Goal: Task Accomplishment & Management: Manage account settings

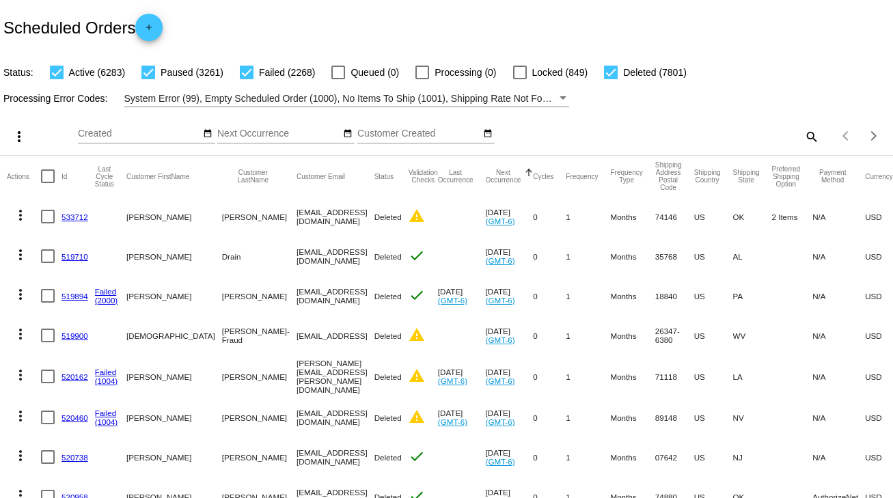
click at [804, 137] on mat-icon "search" at bounding box center [811, 136] width 16 height 21
click at [804, 137] on input "Search" at bounding box center [708, 133] width 223 height 11
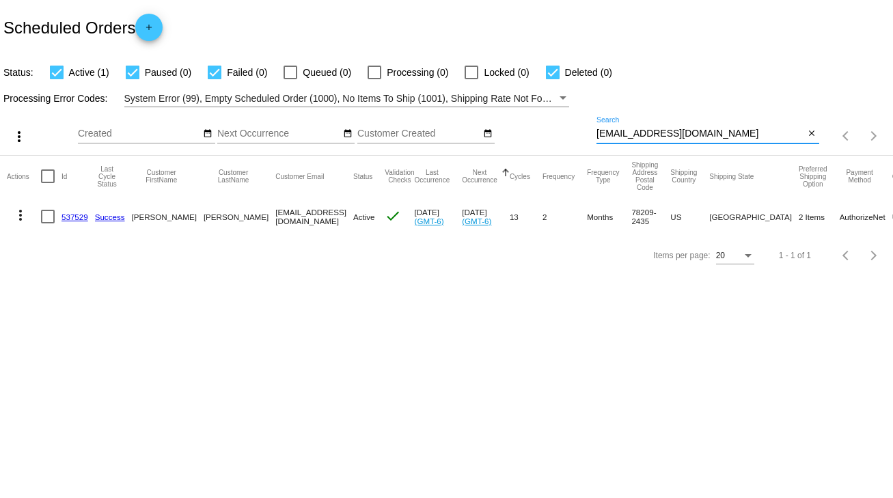
type input "[EMAIL_ADDRESS][DOMAIN_NAME]"
click at [49, 217] on div at bounding box center [48, 217] width 14 height 14
click at [48, 223] on input "checkbox" at bounding box center [47, 223] width 1 height 1
checkbox input "true"
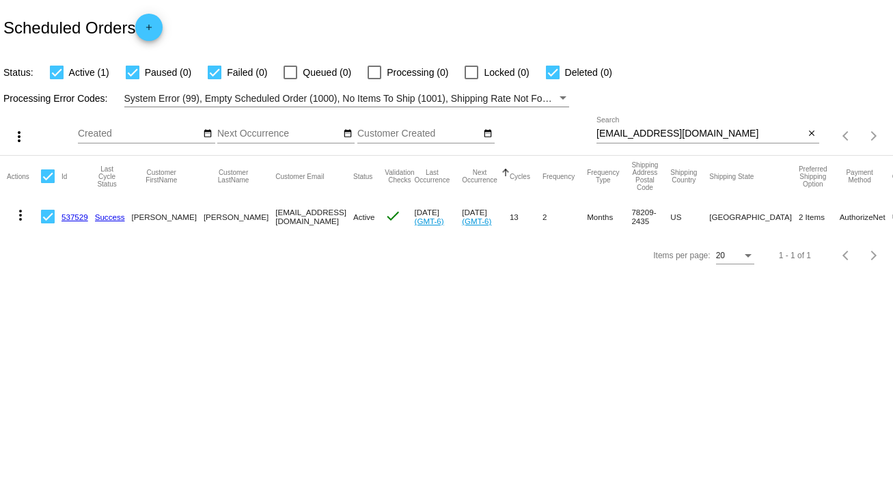
click at [28, 215] on mat-icon "more_vert" at bounding box center [20, 215] width 16 height 16
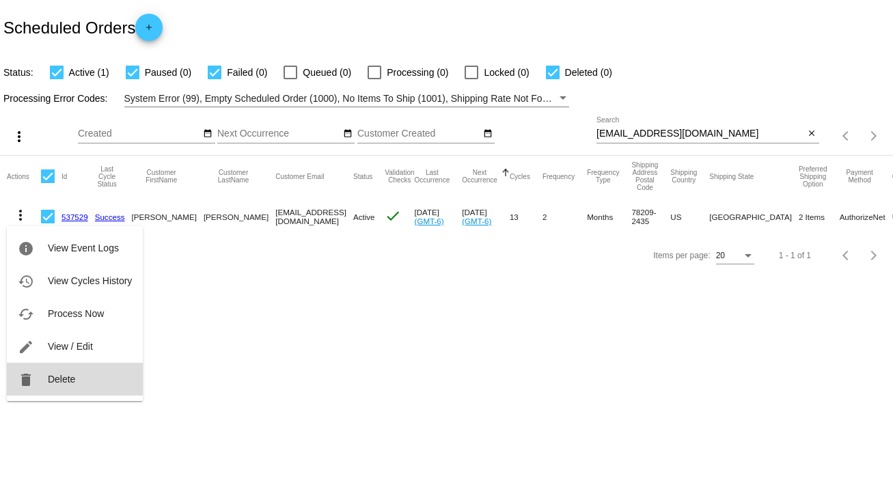
click at [70, 377] on span "Delete" at bounding box center [61, 379] width 27 height 11
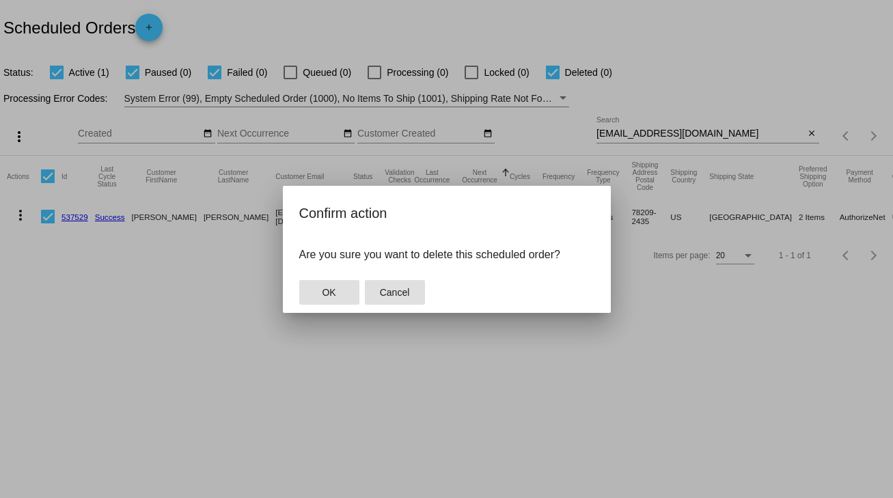
click at [369, 292] on button "Cancel" at bounding box center [395, 292] width 60 height 25
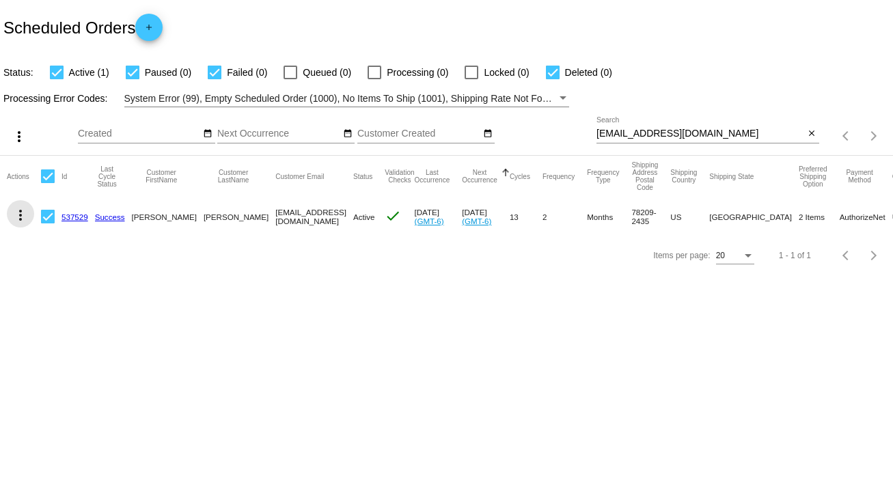
click at [17, 220] on mat-icon "more_vert" at bounding box center [20, 215] width 16 height 16
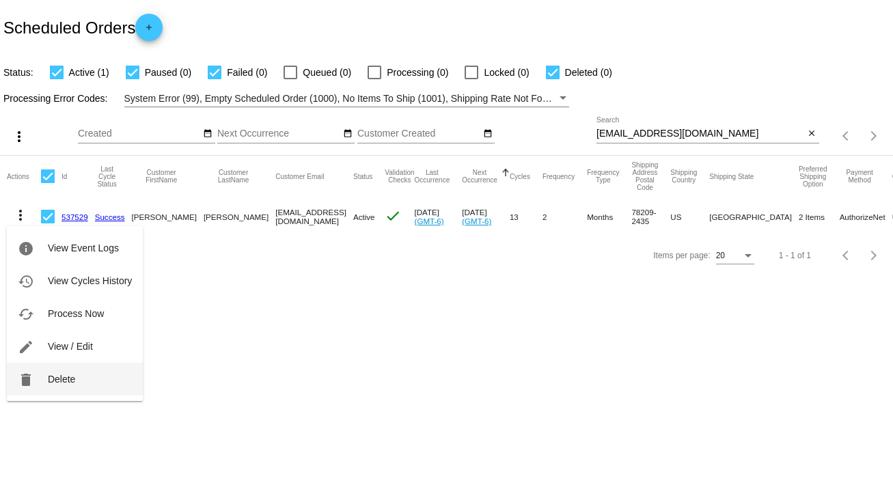
click at [70, 375] on span "Delete" at bounding box center [61, 379] width 27 height 11
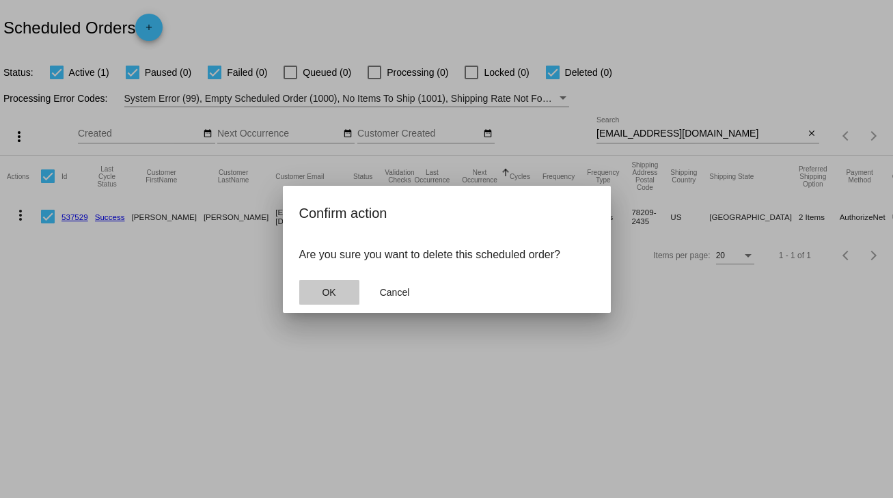
click at [315, 295] on button "OK" at bounding box center [329, 292] width 60 height 25
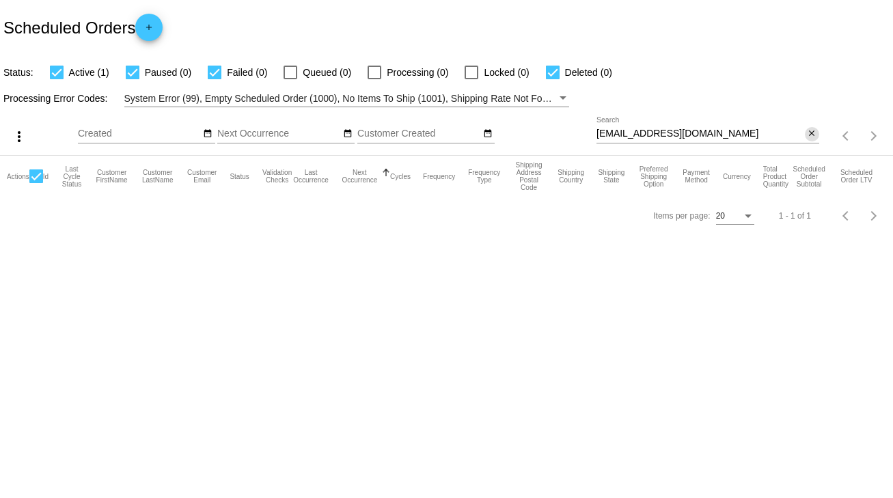
click at [807, 133] on mat-icon "close" at bounding box center [812, 133] width 10 height 11
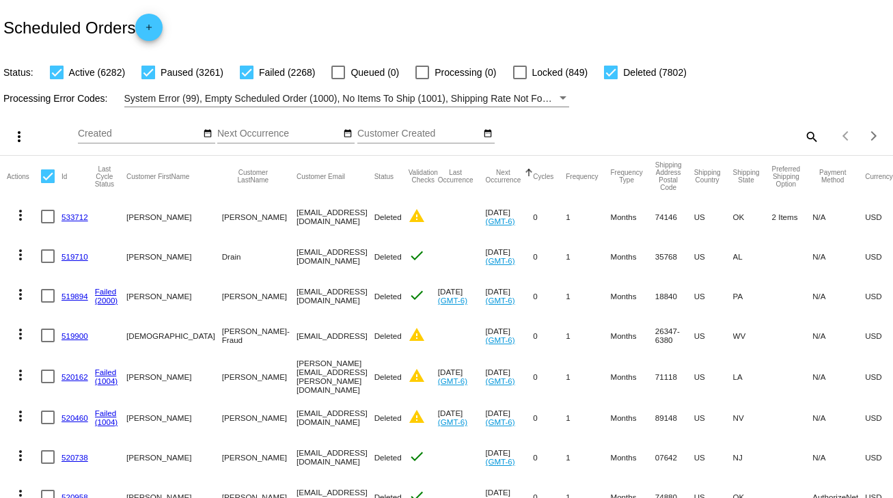
click at [803, 135] on mat-icon "search" at bounding box center [811, 136] width 16 height 21
click at [801, 135] on input "Search" at bounding box center [708, 133] width 223 height 11
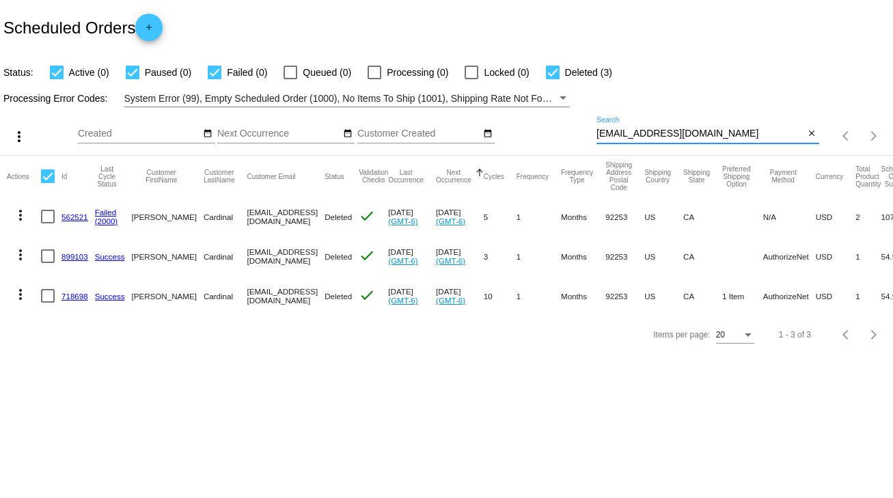
type input "stvcrdnl@gmail.com"
click at [70, 297] on link "718698" at bounding box center [75, 296] width 27 height 9
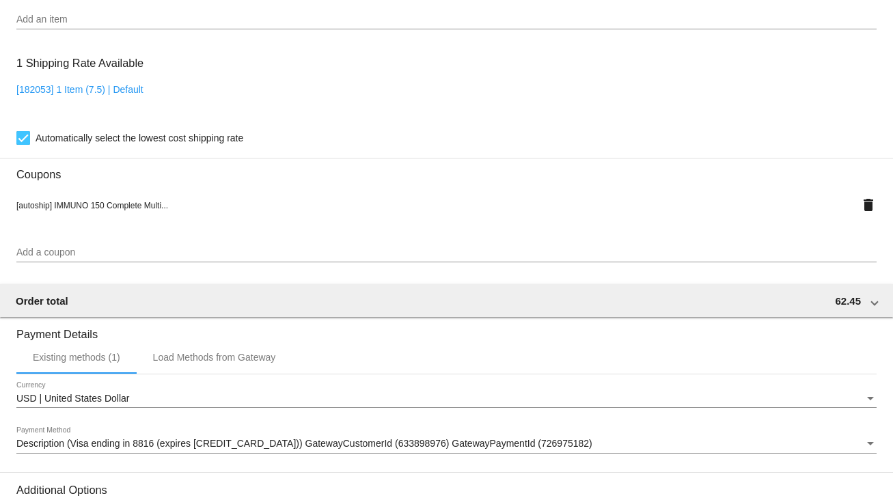
scroll to position [1210, 0]
